Goal: Transaction & Acquisition: Purchase product/service

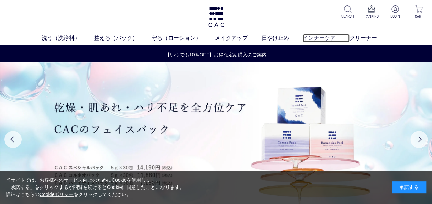
click at [314, 39] on link "インナーケア" at bounding box center [326, 38] width 47 height 8
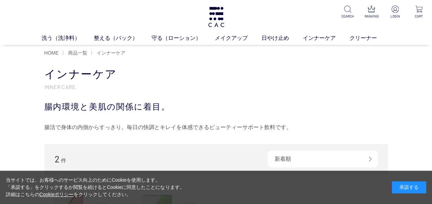
scroll to position [69, 0]
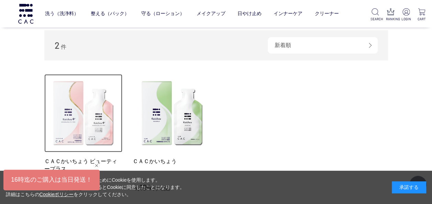
click at [103, 106] on img at bounding box center [83, 113] width 78 height 78
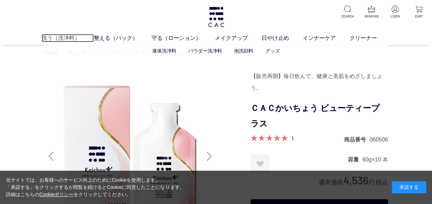
click at [65, 39] on link "洗う（洗浄料）" at bounding box center [68, 38] width 52 height 8
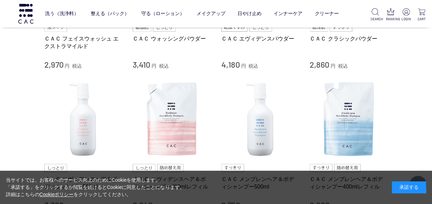
scroll to position [310, 0]
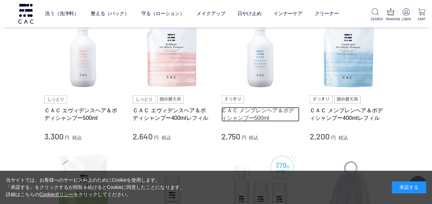
click at [269, 110] on link "ＣＡＣ メンブレンヘア＆ボディシャンプー500ml" at bounding box center [261, 114] width 78 height 15
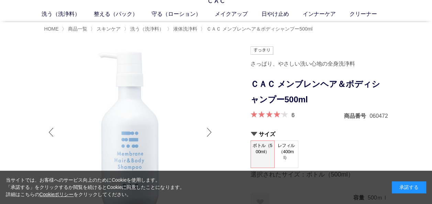
scroll to position [34, 0]
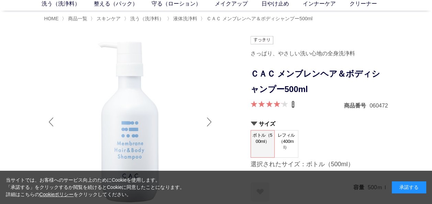
click at [292, 105] on link "6" at bounding box center [293, 105] width 3 height 8
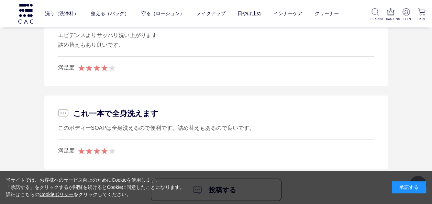
scroll to position [1524, 0]
